Goal: Task Accomplishment & Management: Use online tool/utility

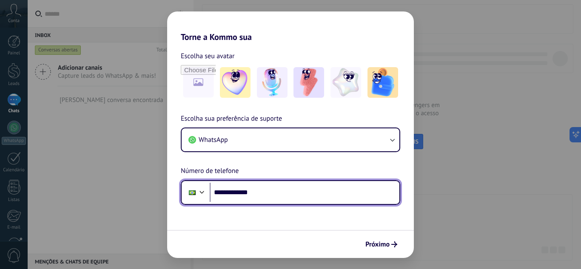
click at [269, 196] on input "**********" at bounding box center [305, 193] width 190 height 20
type input "**********"
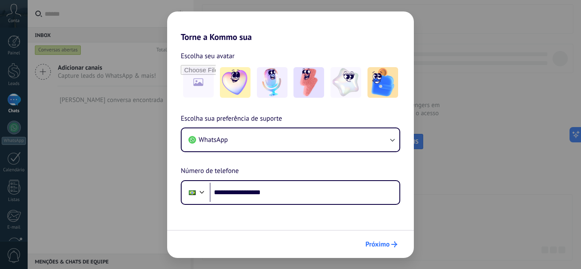
click at [374, 242] on span "Próximo" at bounding box center [377, 244] width 24 height 6
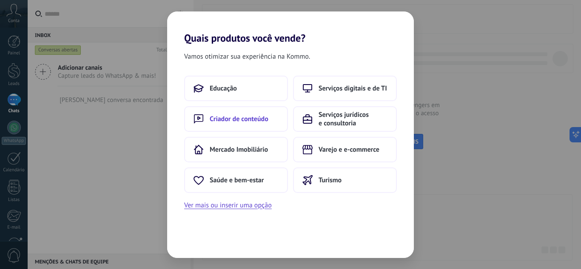
click at [262, 121] on span "Criador de conteúdo" at bounding box center [239, 119] width 59 height 9
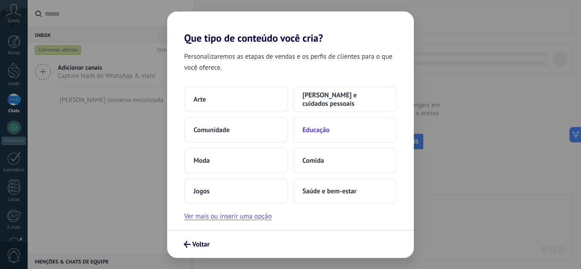
click at [305, 128] on span "Educação" at bounding box center [315, 130] width 27 height 9
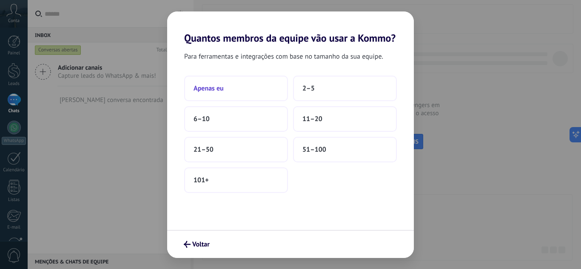
click at [245, 92] on button "Apenas eu" at bounding box center [236, 89] width 104 height 26
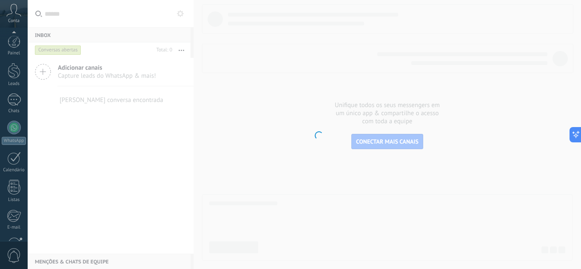
scroll to position [85, 0]
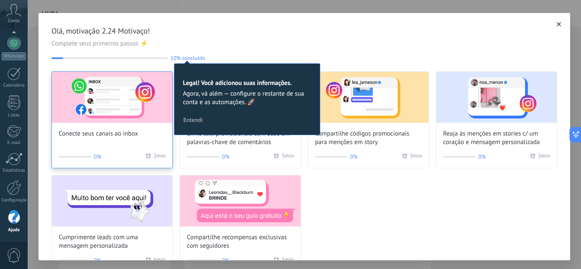
click at [94, 141] on div "Conecte seus canais ao inbox 0% 2 min" at bounding box center [111, 119] width 121 height 97
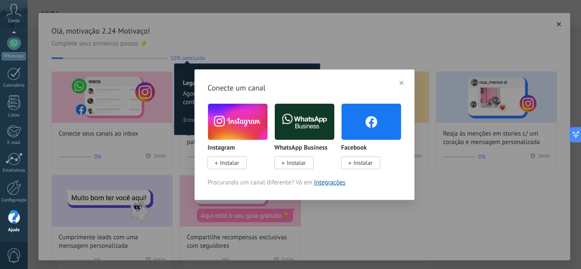
click at [293, 163] on span "Instalar" at bounding box center [295, 163] width 19 height 8
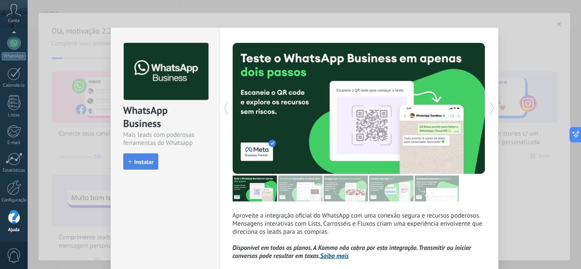
click at [136, 159] on span "Instalar" at bounding box center [143, 162] width 19 height 6
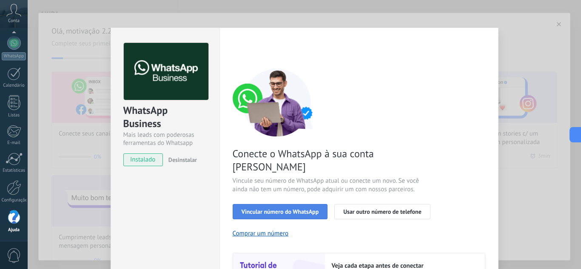
click at [292, 209] on span "Vincular número do WhatsApp" at bounding box center [279, 212] width 77 height 6
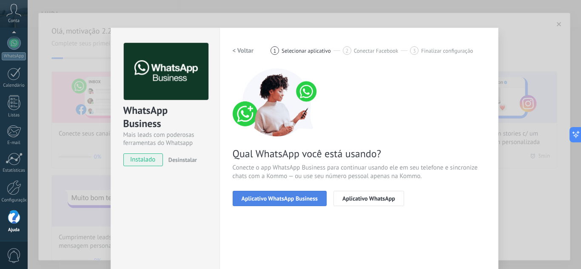
click at [300, 200] on span "Aplicativo WhatsApp Business" at bounding box center [279, 199] width 76 height 6
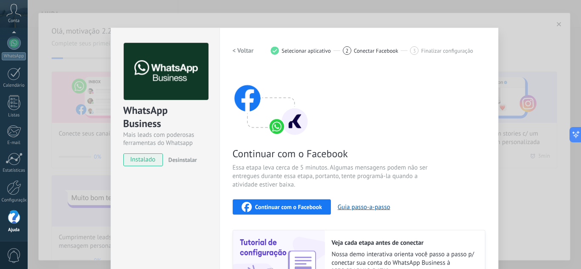
click at [138, 161] on span "instalado" at bounding box center [143, 159] width 39 height 13
click at [293, 206] on span "Continuar com o Facebook" at bounding box center [288, 207] width 67 height 6
